Goal: Transaction & Acquisition: Purchase product/service

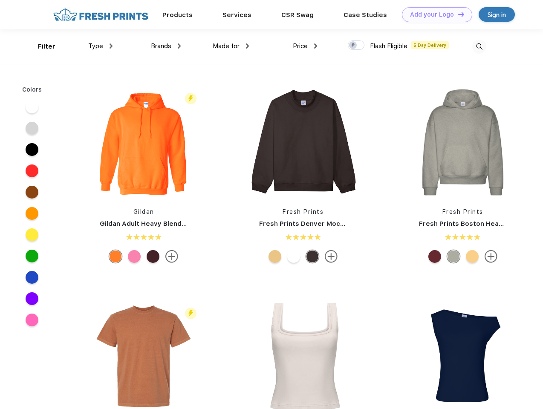
click at [434, 15] on link "Add your Logo Design Tool" at bounding box center [437, 14] width 70 height 15
click at [0, 0] on div "Design Tool" at bounding box center [0, 0] width 0 height 0
click at [458, 14] on link "Add your Logo Design Tool" at bounding box center [437, 14] width 70 height 15
click at [41, 46] on div "Filter" at bounding box center [46, 47] width 17 height 10
click at [101, 46] on span "Type" at bounding box center [95, 46] width 15 height 8
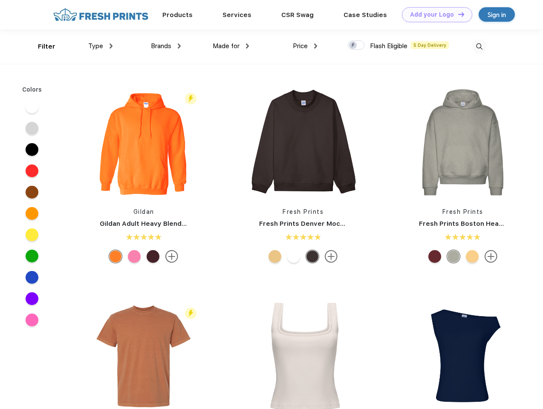
click at [166, 46] on span "Brands" at bounding box center [161, 46] width 20 height 8
click at [231, 46] on span "Made for" at bounding box center [226, 46] width 27 height 8
click at [305, 46] on span "Price" at bounding box center [300, 46] width 15 height 8
click at [357, 46] on div at bounding box center [356, 45] width 17 height 9
click at [354, 46] on input "checkbox" at bounding box center [351, 43] width 6 height 6
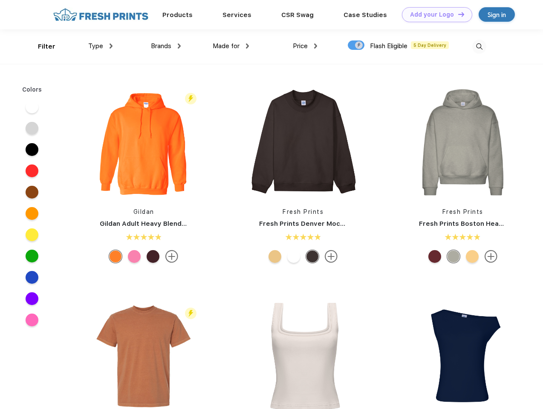
click at [479, 46] on img at bounding box center [480, 47] width 14 height 14
